Goal: Navigation & Orientation: Find specific page/section

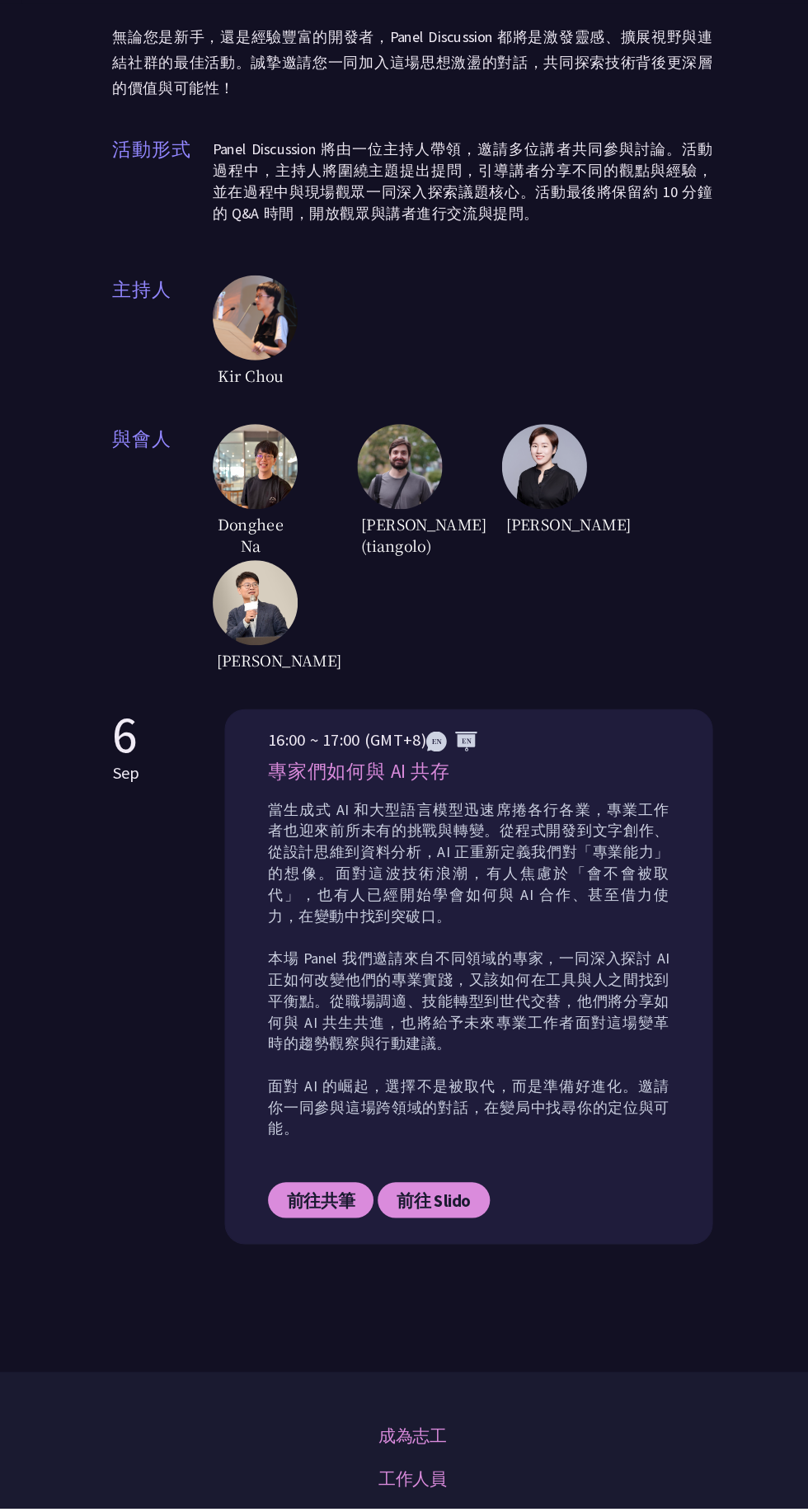
scroll to position [257, 0]
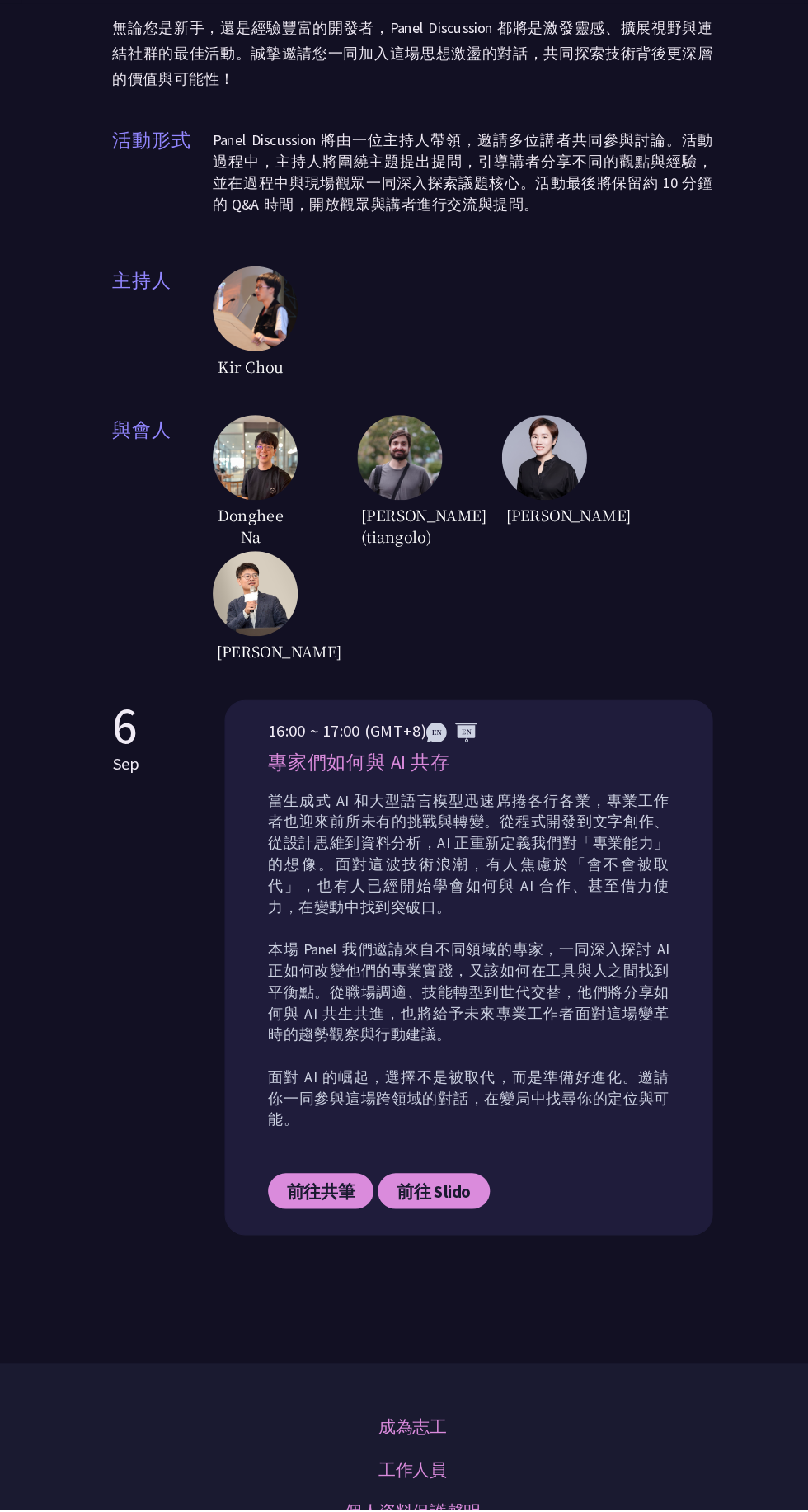
click at [366, 1222] on link "前往共筆" at bounding box center [314, 1204] width 102 height 35
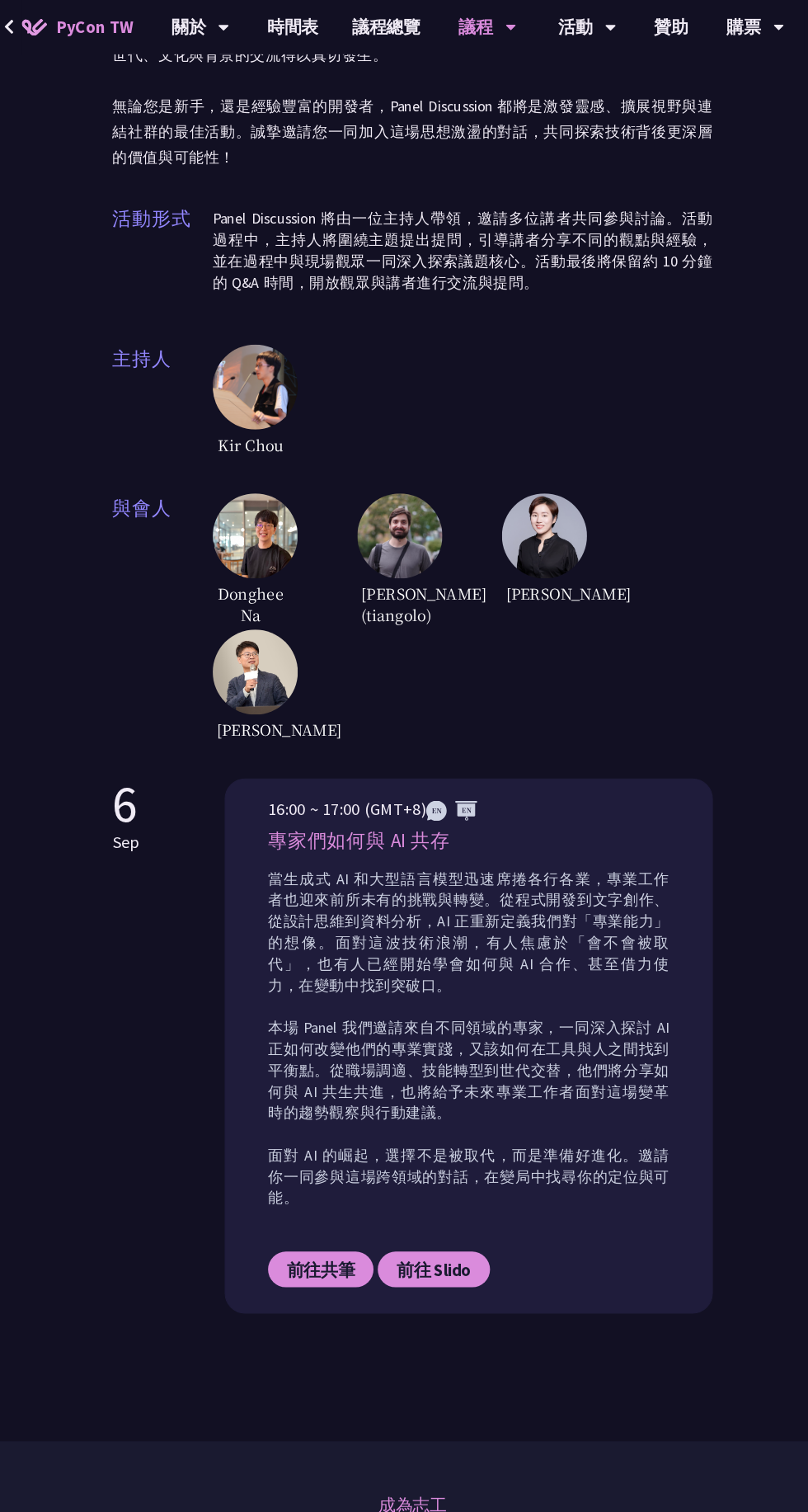
scroll to position [0, 0]
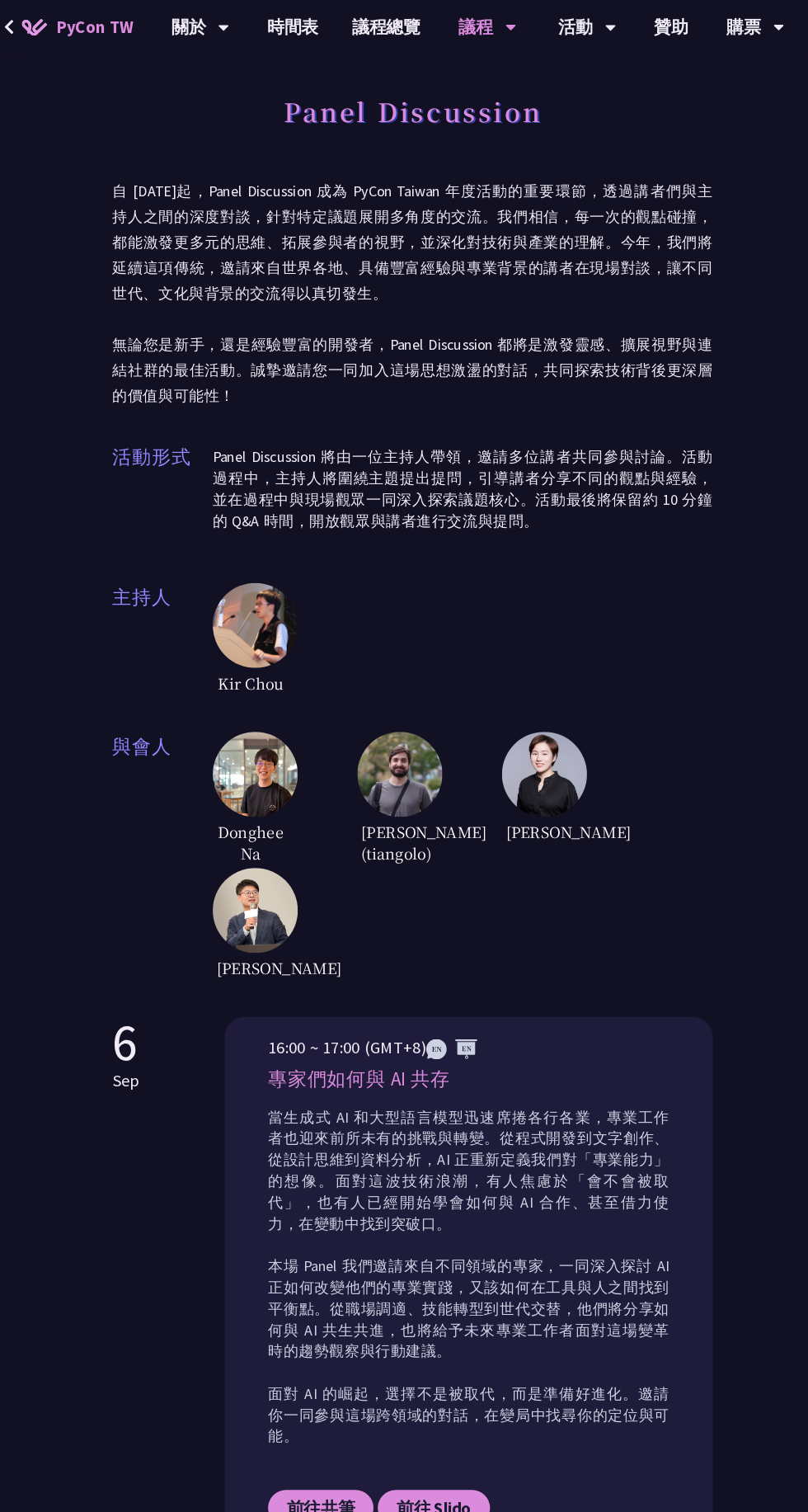
click at [480, 38] on div "議程" at bounding box center [477, 26] width 56 height 53
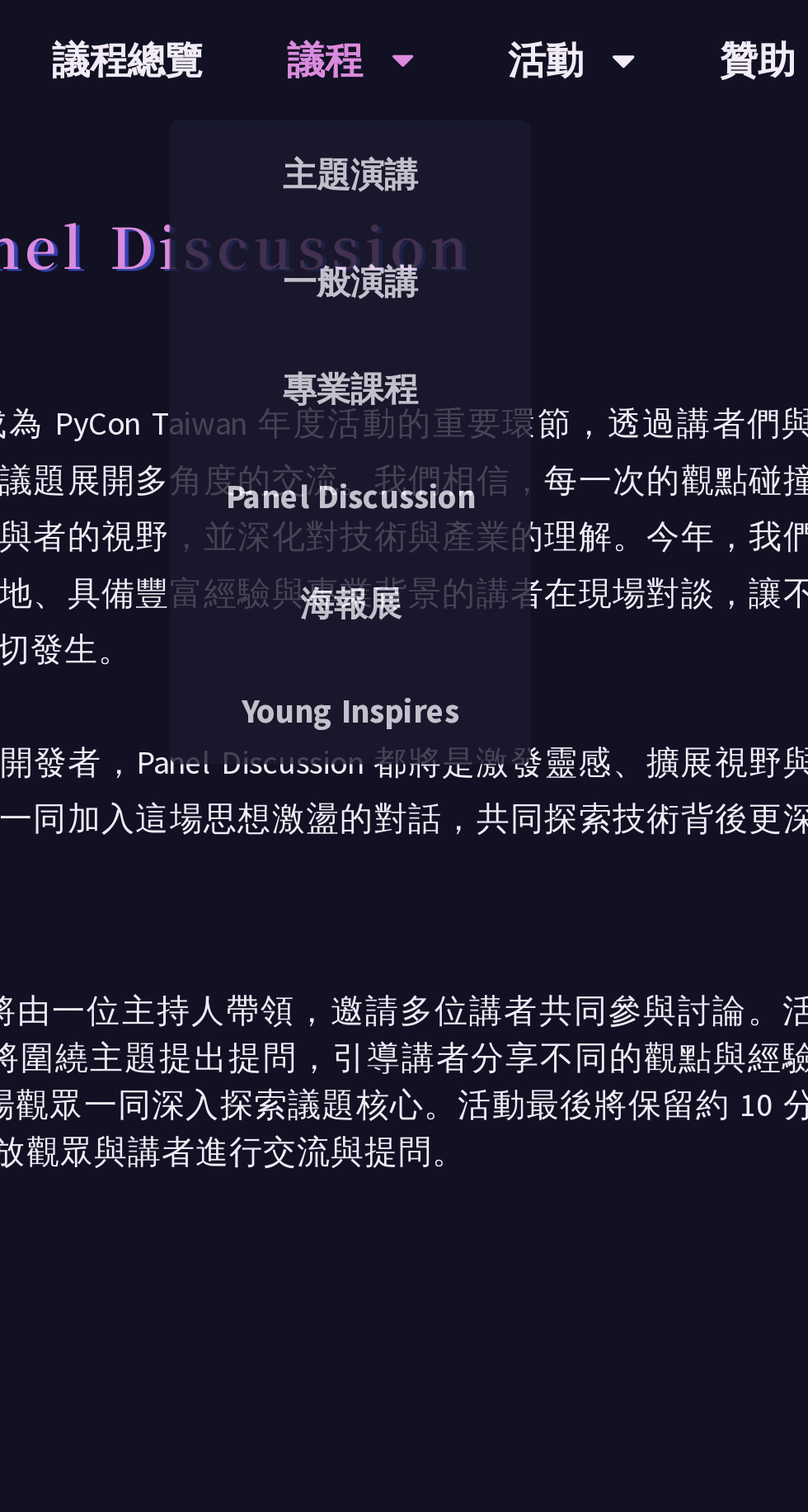
click at [498, 124] on link "一般演講" at bounding box center [476, 123] width 159 height 38
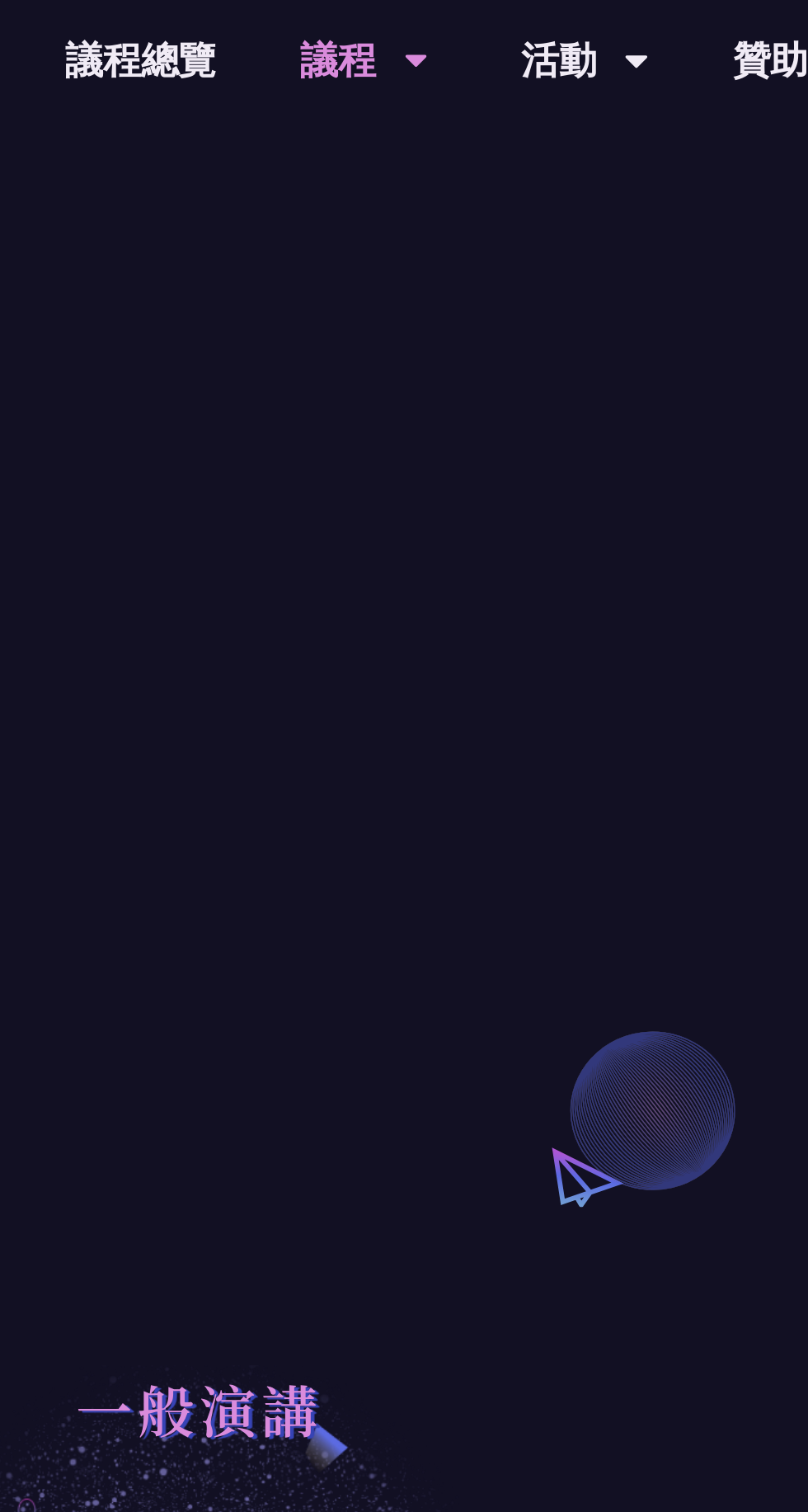
click at [480, 23] on div "議程" at bounding box center [477, 26] width 56 height 53
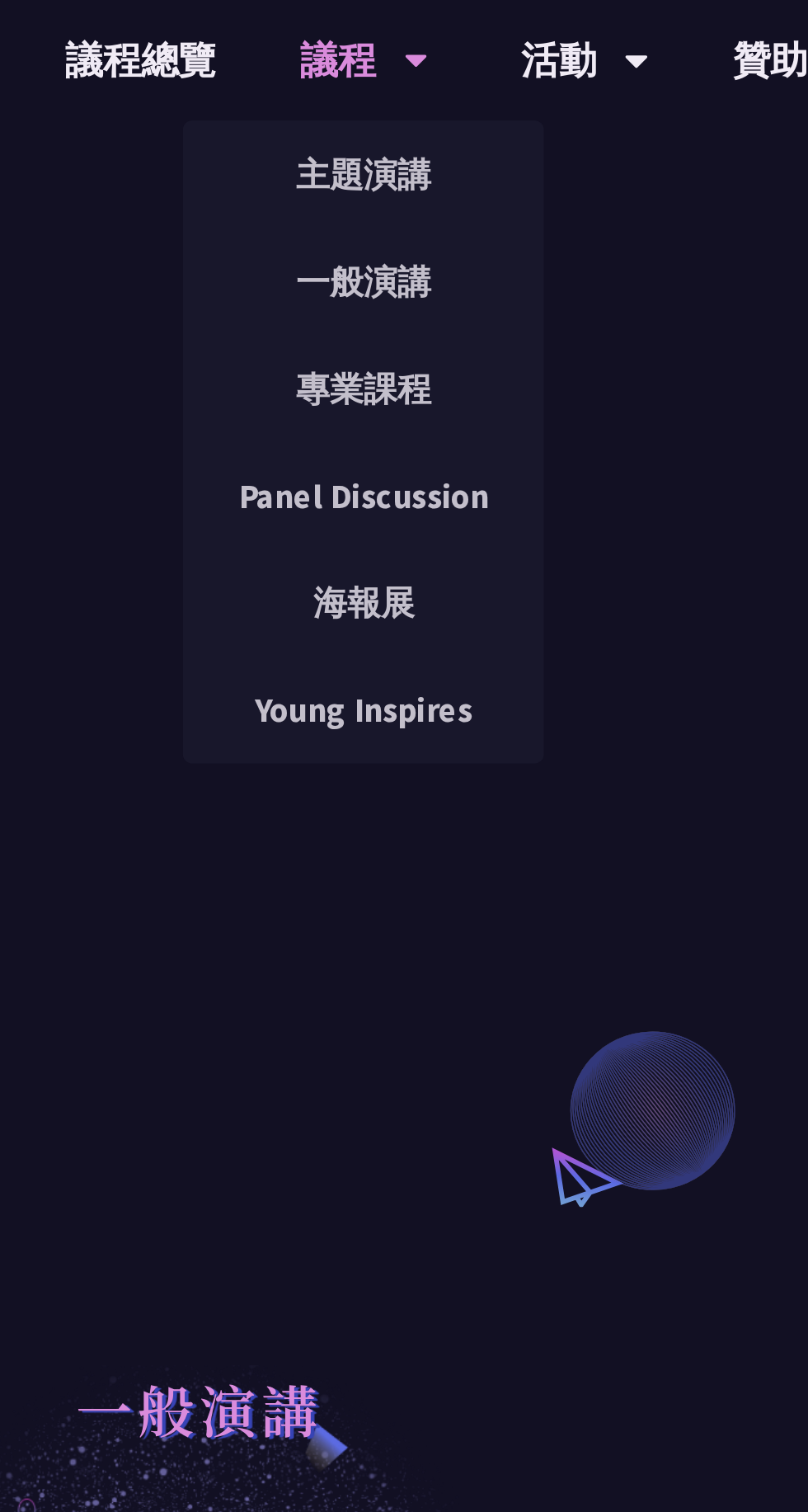
click at [376, 26] on link "議程總覽" at bounding box center [378, 26] width 99 height 53
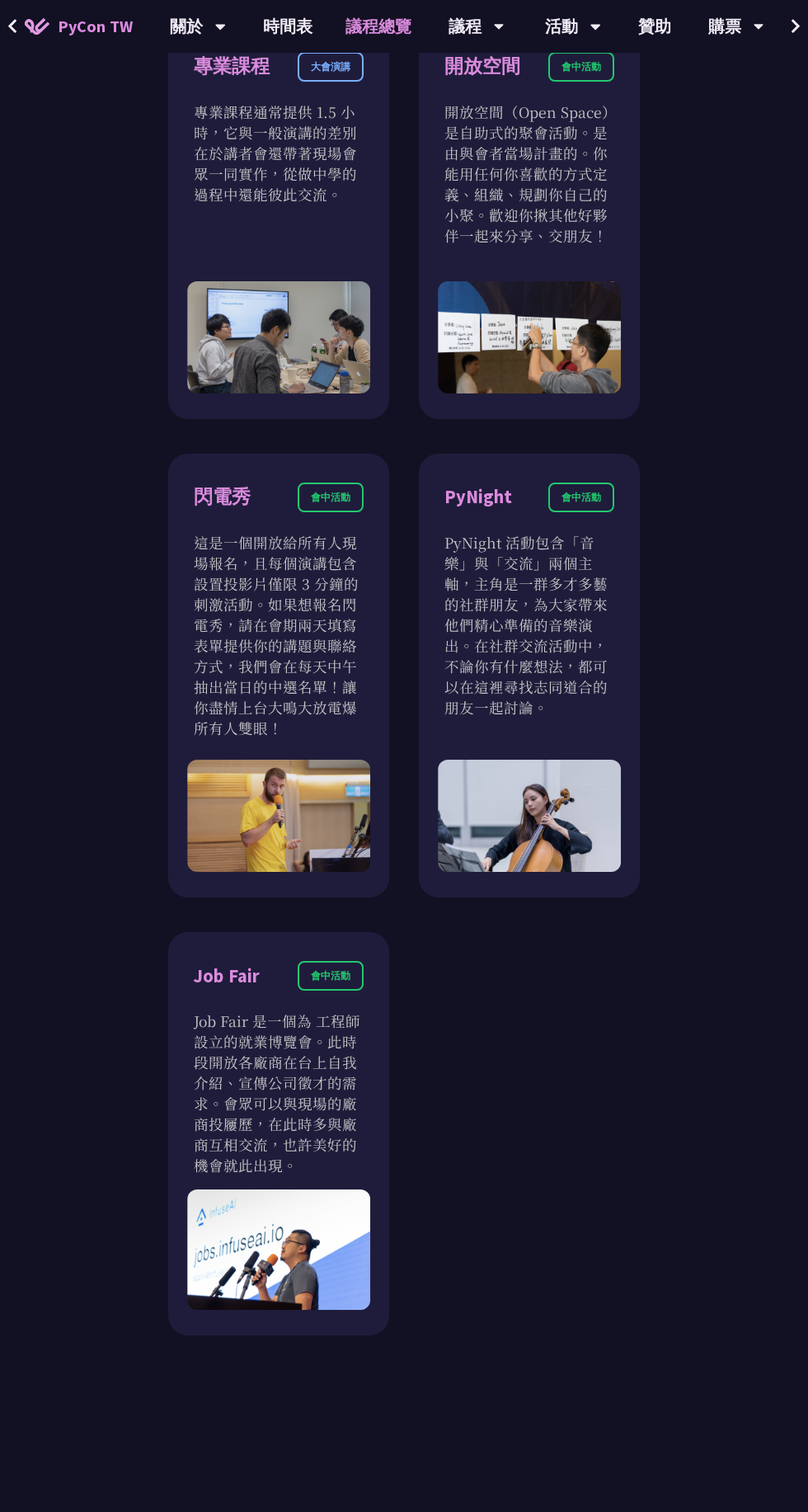
scroll to position [2251, 0]
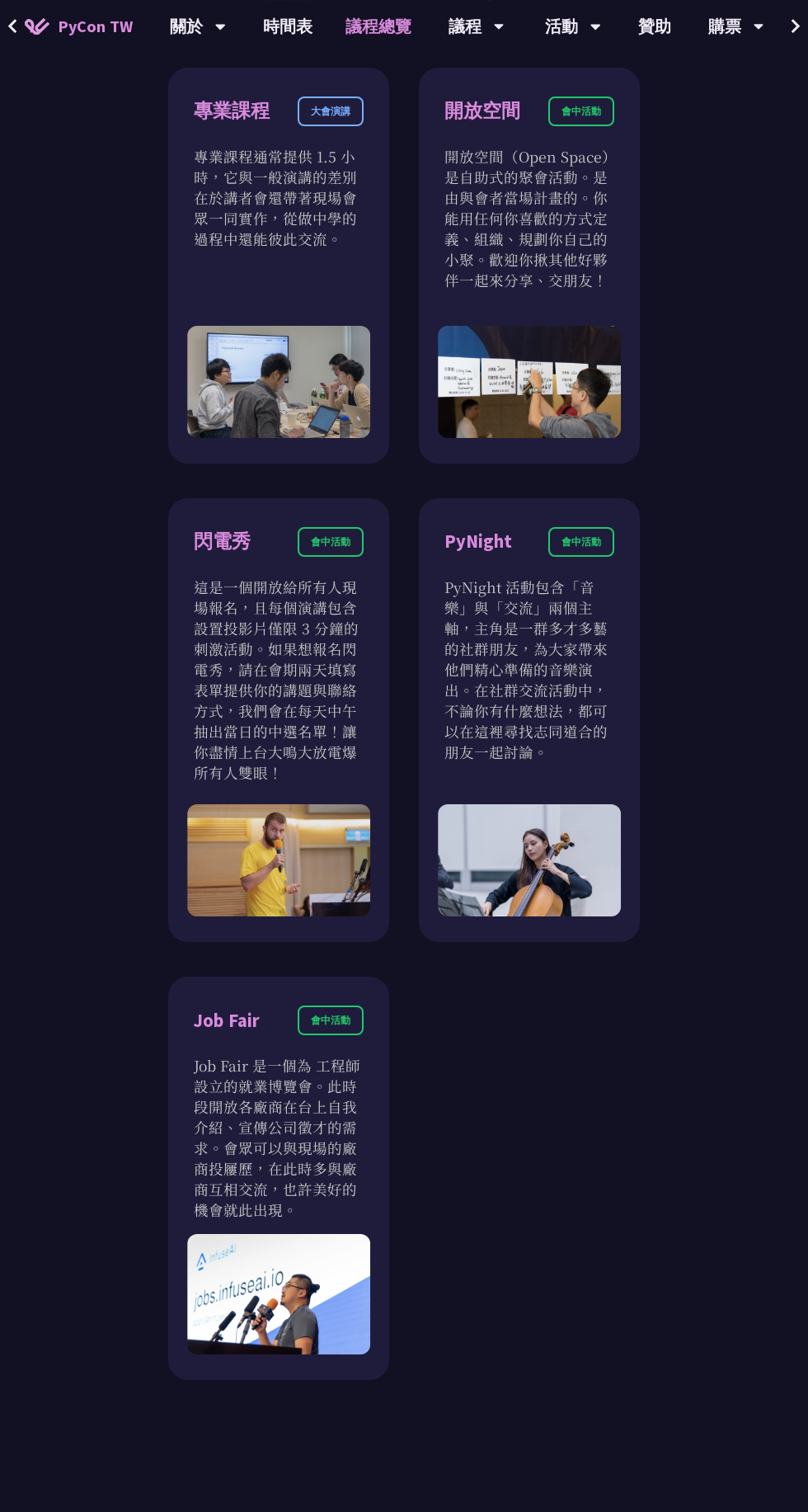
click at [527, 704] on p "PyNight 活動包含「音樂」與「交流」兩個主軸，主角是一群多才多藝的社群朋友，為大家帶來他們精心準備的音樂演出。在社群交流活動中，不論你有什麼想法，都可以…" at bounding box center [529, 669] width 170 height 186
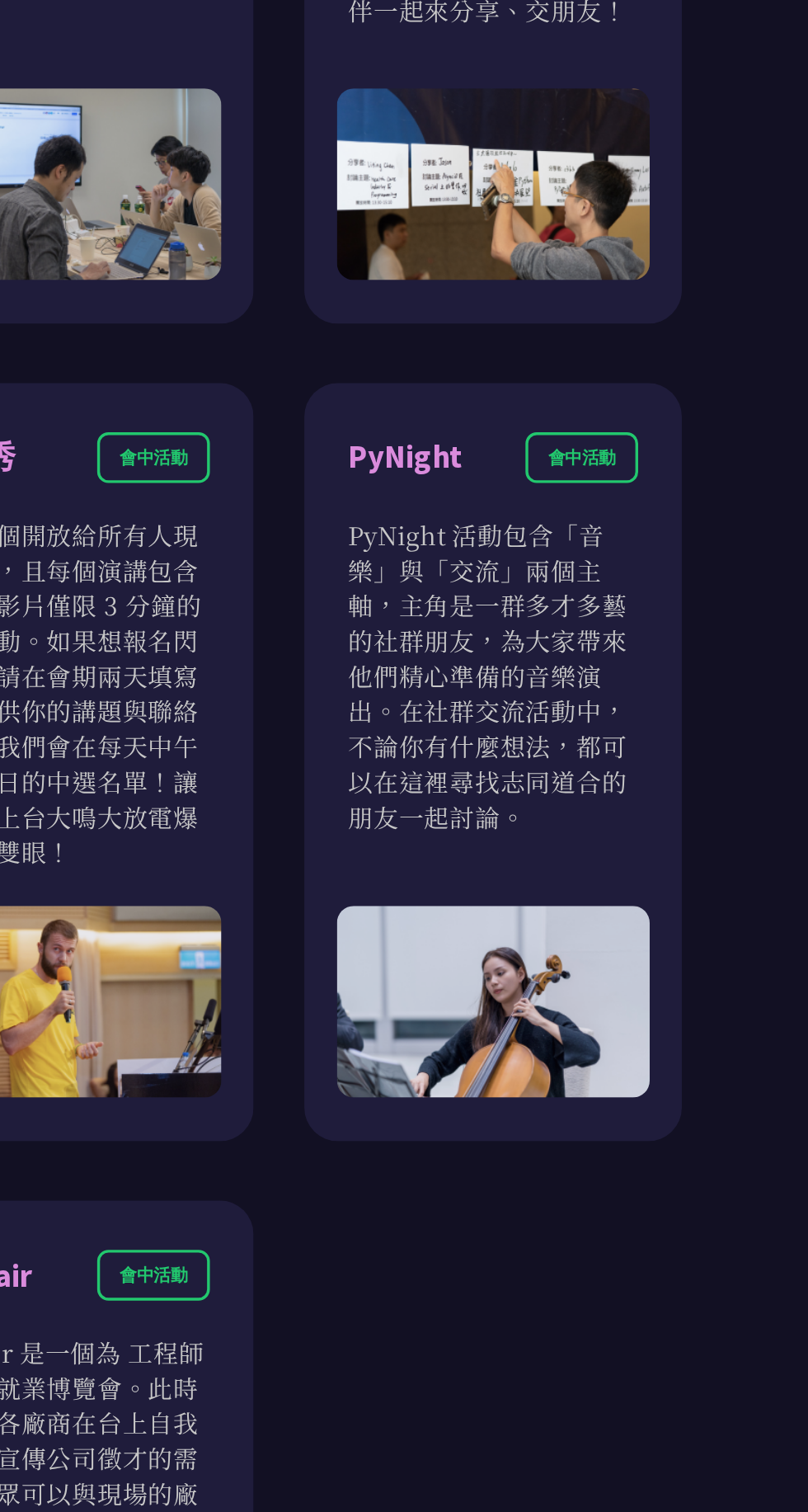
click at [578, 679] on p "PyNight 活動包含「音樂」與「交流」兩個主軸，主角是一群多才多藝的社群朋友，為大家帶來他們精心準備的音樂演出。在社群交流活動中，不論你有什麼想法，都可以…" at bounding box center [529, 672] width 170 height 186
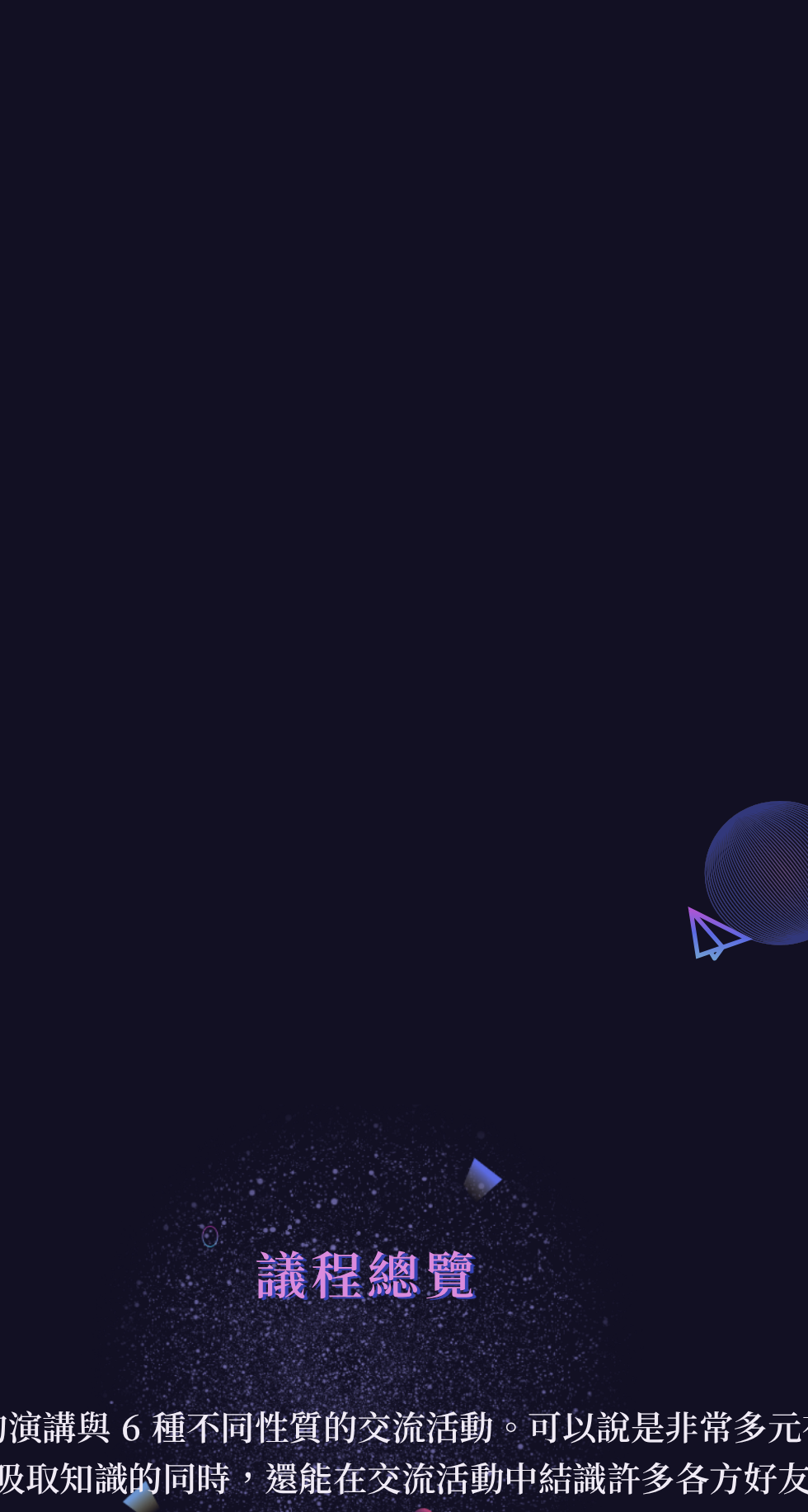
scroll to position [0, 0]
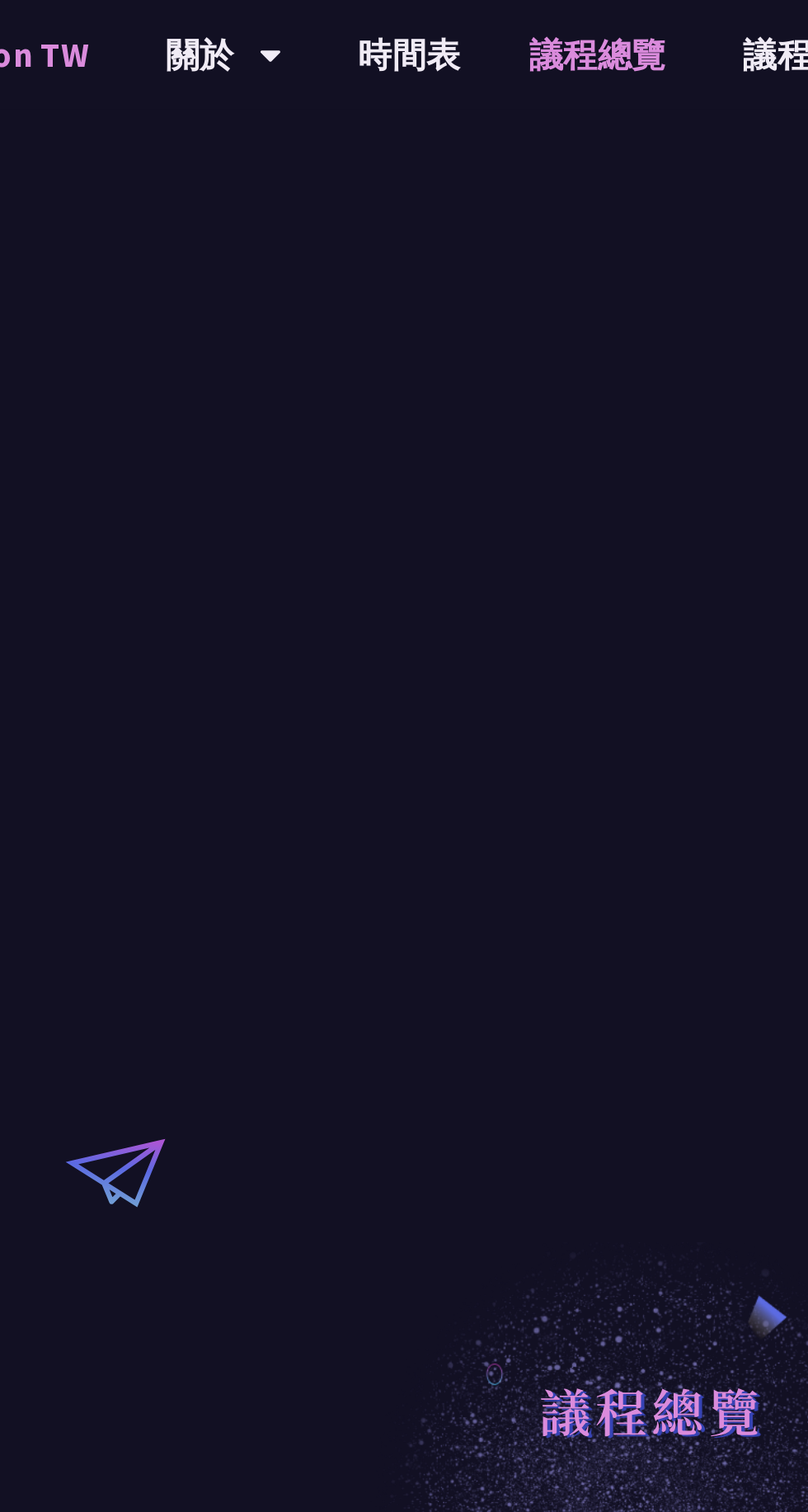
click at [283, 33] on link "時間表" at bounding box center [288, 26] width 83 height 53
